Goal: Find specific page/section: Find specific page/section

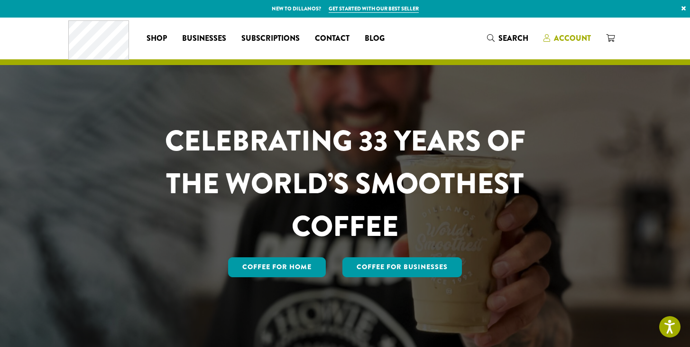
click at [577, 37] on span "Account" at bounding box center [572, 38] width 37 height 11
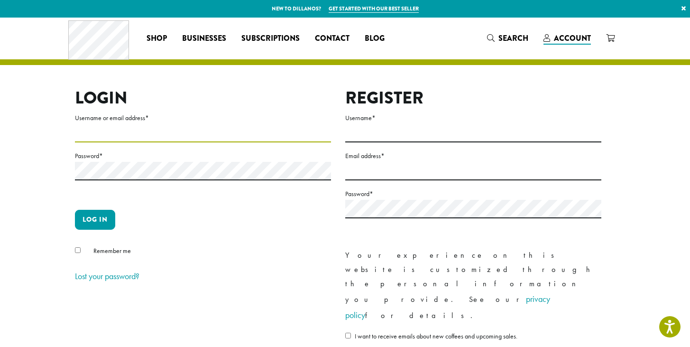
type input "**********"
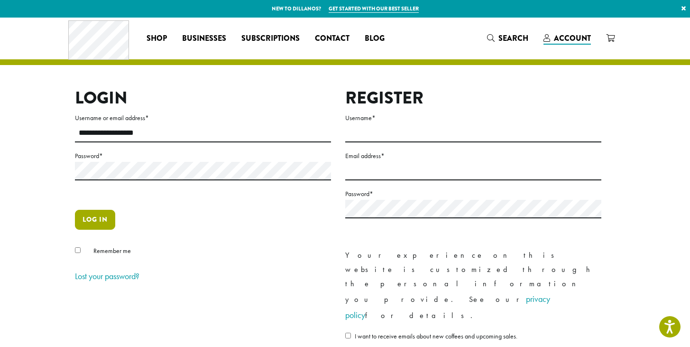
click at [96, 224] on button "Log in" at bounding box center [95, 220] width 40 height 20
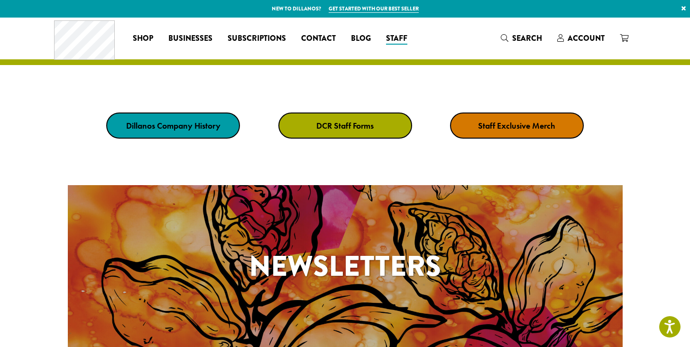
click at [352, 126] on strong "DCR Staff Forms" at bounding box center [345, 125] width 57 height 11
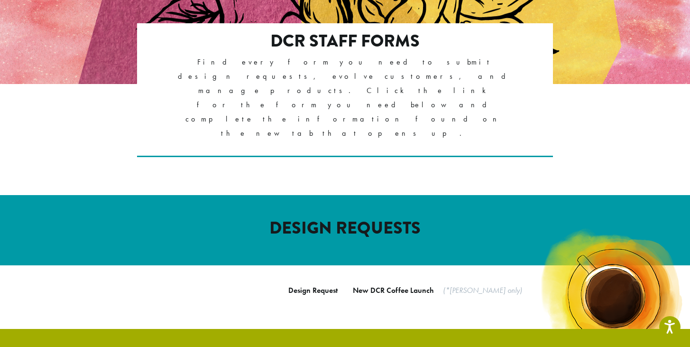
scroll to position [380, 0]
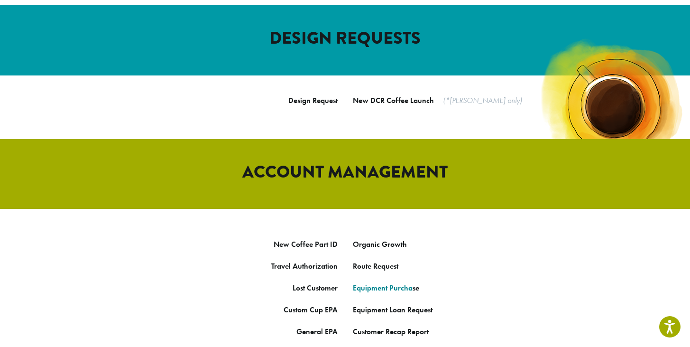
click at [375, 283] on link "Equipment Purcha" at bounding box center [383, 288] width 60 height 10
